Goal: Task Accomplishment & Management: Use online tool/utility

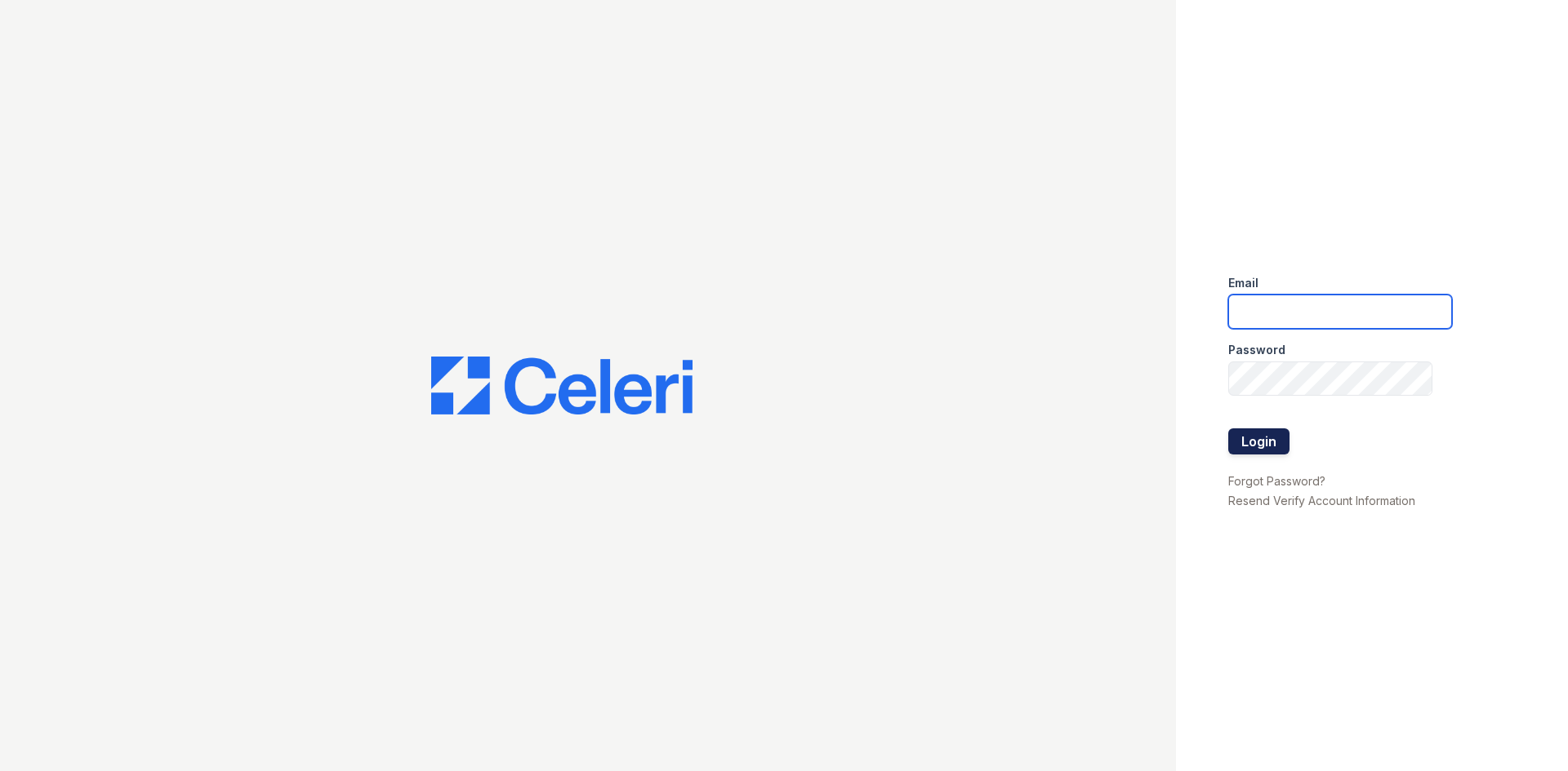
type input "dperez-rodriguez@trinity-pm.com"
click at [1254, 440] on button "Login" at bounding box center [1258, 441] width 61 height 26
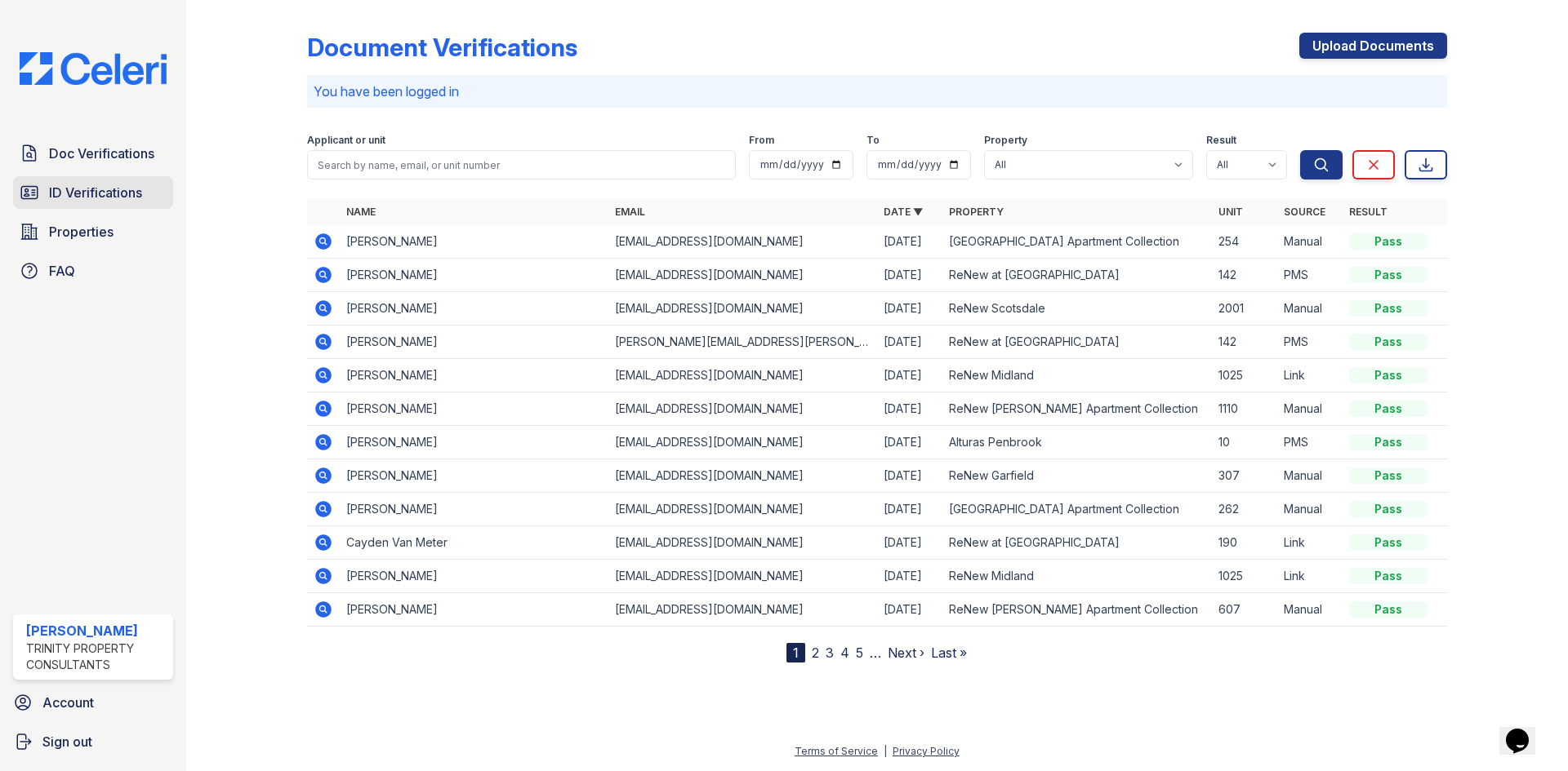
click at [114, 198] on span "ID Verifications" at bounding box center [96, 192] width 93 height 20
